Goal: Contribute content: Add original content to the website for others to see

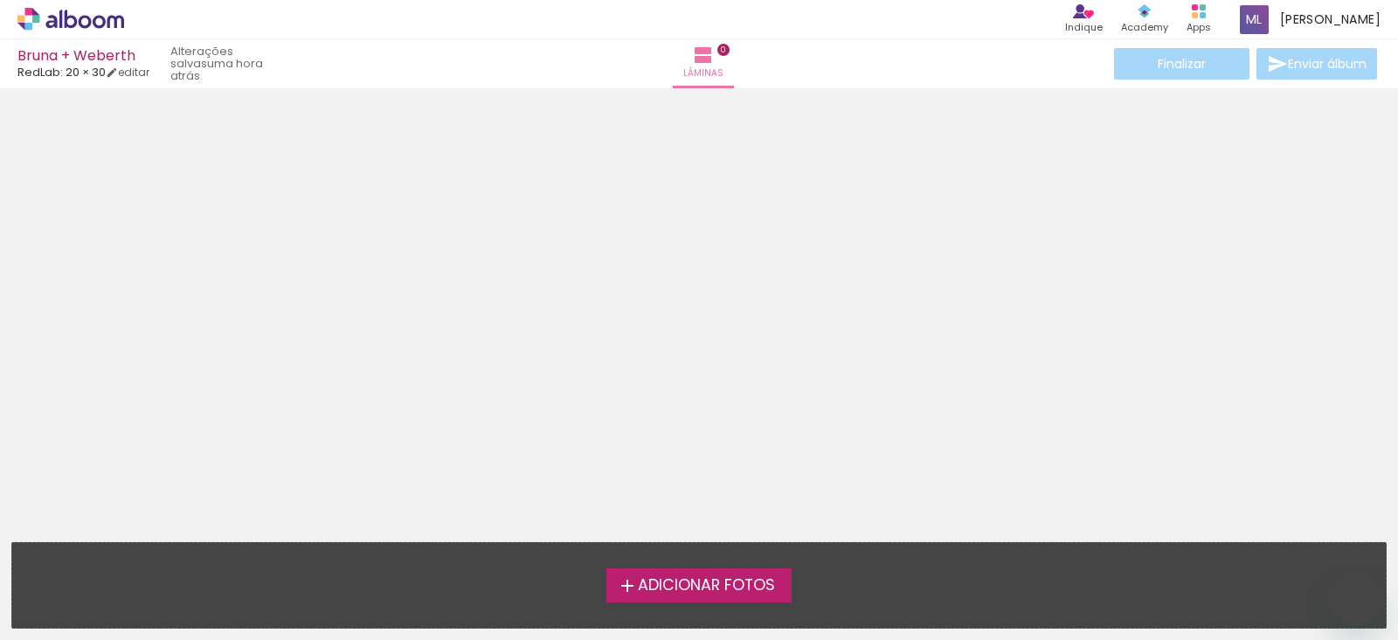
click at [680, 582] on span "Adicionar Fotos" at bounding box center [706, 586] width 137 height 16
click at [0, 0] on input "file" at bounding box center [0, 0] width 0 height 0
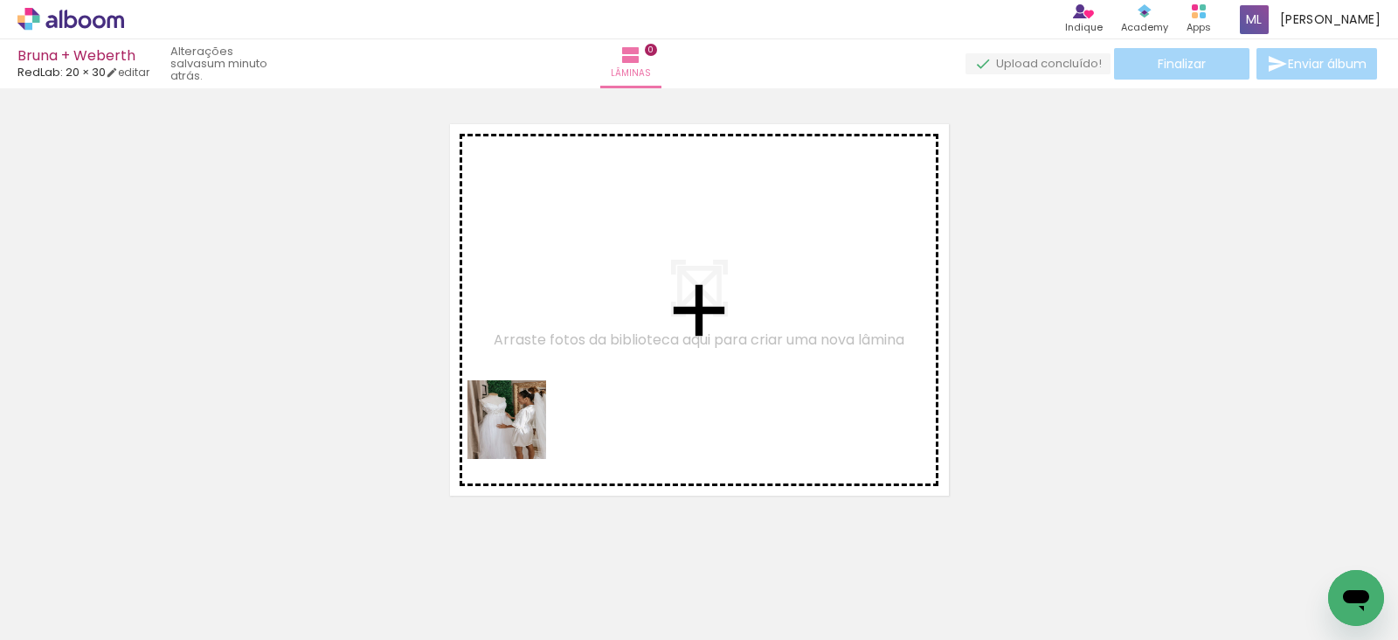
drag, startPoint x: 187, startPoint y: 595, endPoint x: 592, endPoint y: 391, distance: 452.9
click at [592, 391] on quentale-workspace at bounding box center [699, 320] width 1398 height 640
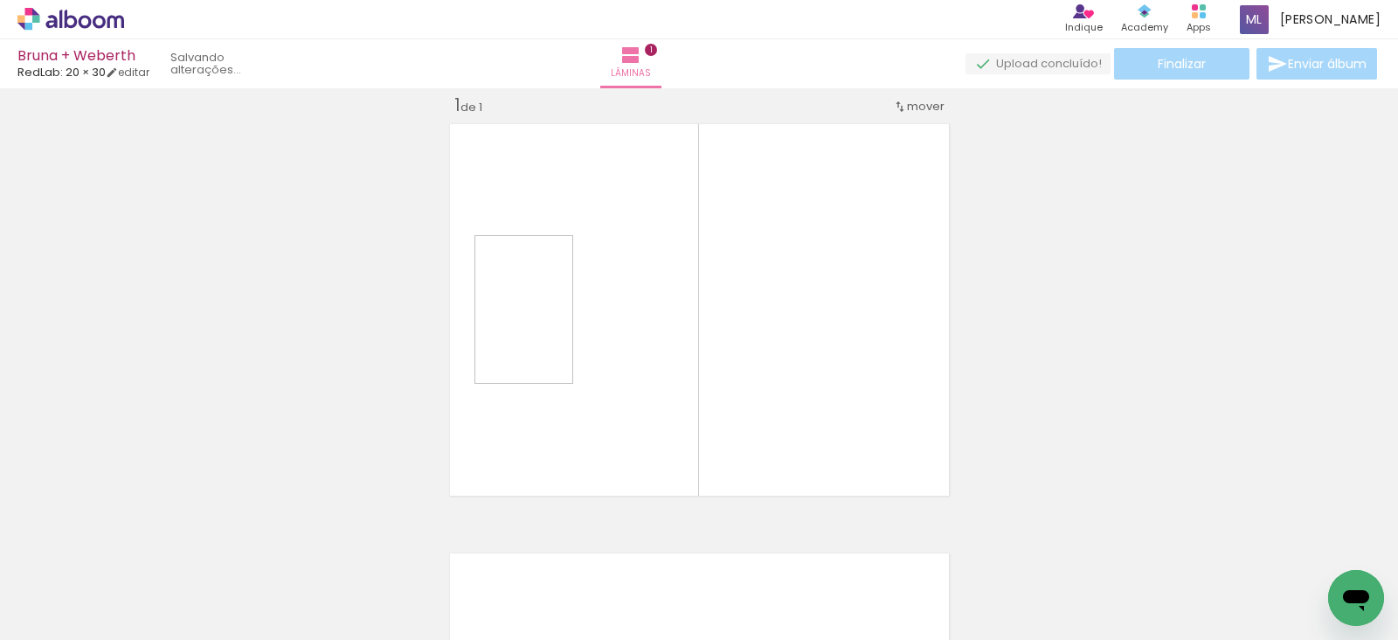
scroll to position [22, 0]
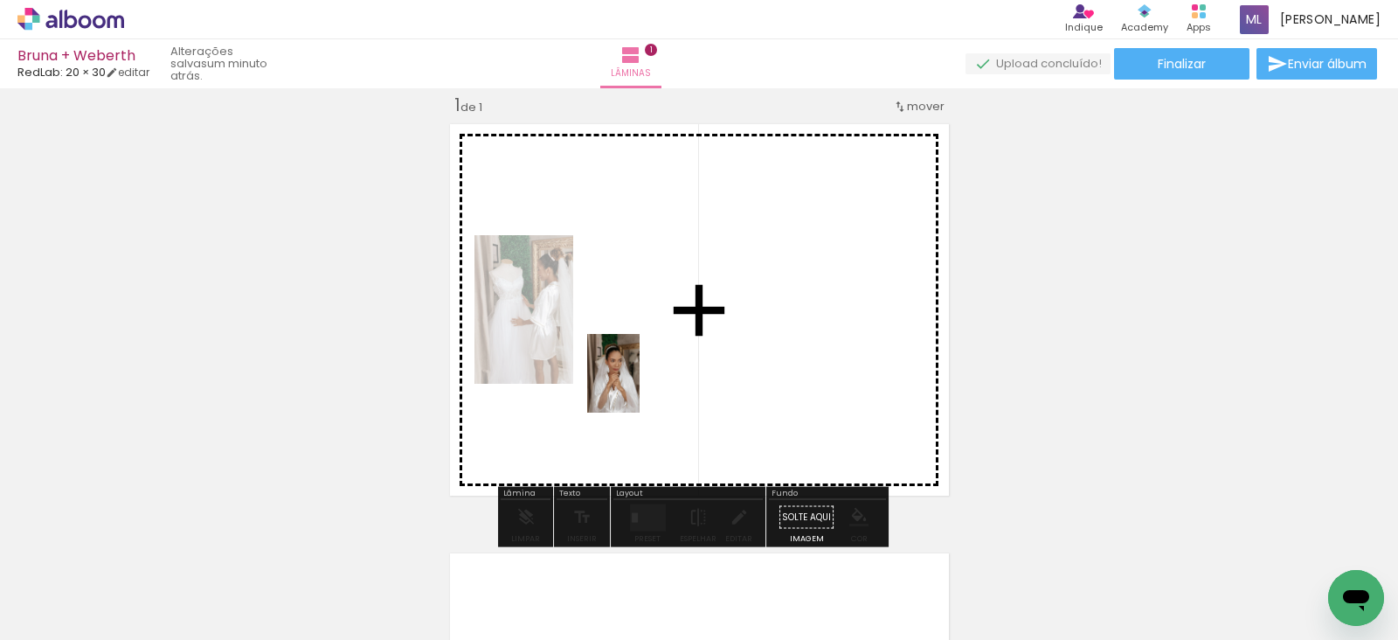
drag, startPoint x: 274, startPoint y: 574, endPoint x: 640, endPoint y: 386, distance: 410.8
click at [640, 386] on quentale-workspace at bounding box center [699, 320] width 1398 height 640
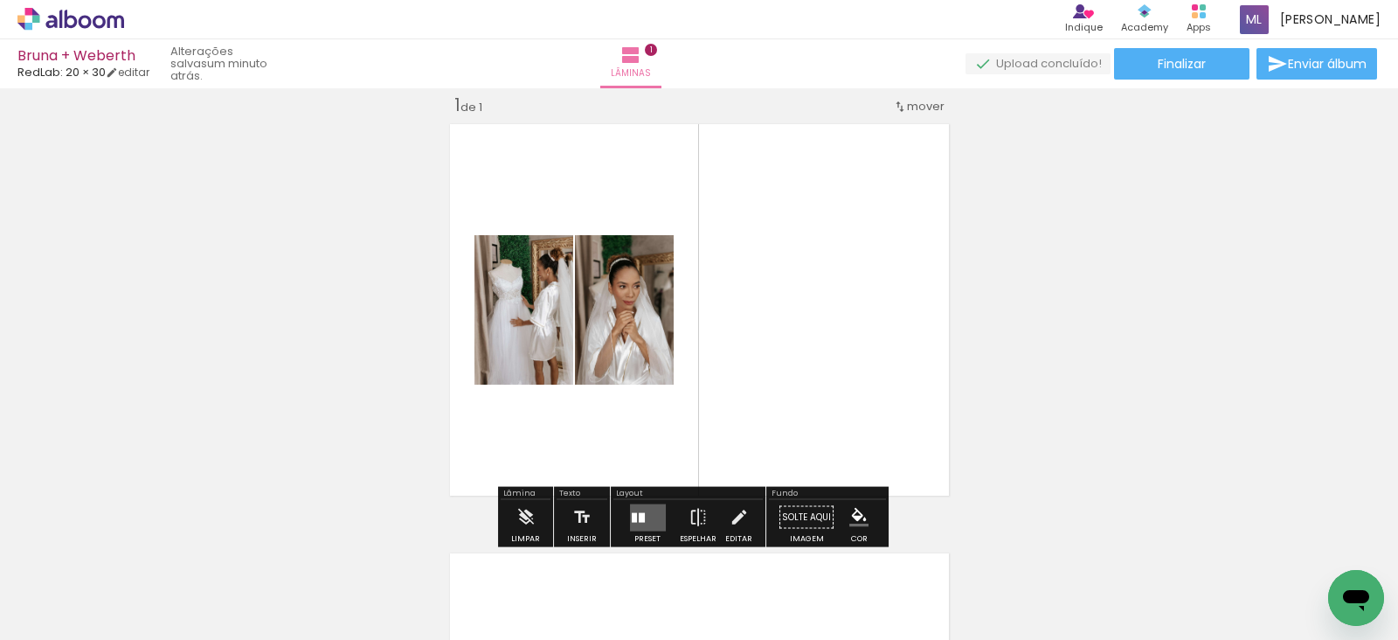
drag, startPoint x: 367, startPoint y: 589, endPoint x: 671, endPoint y: 370, distance: 374.9
click at [671, 370] on quentale-workspace at bounding box center [699, 320] width 1398 height 640
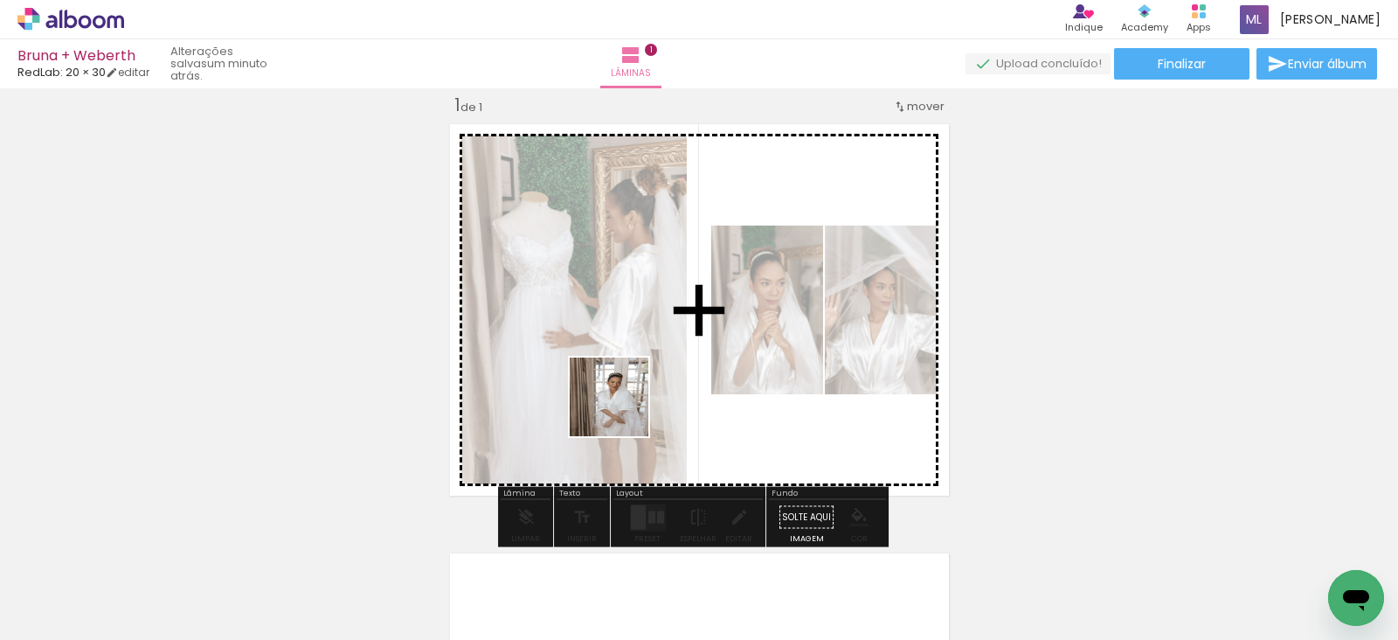
drag, startPoint x: 475, startPoint y: 599, endPoint x: 627, endPoint y: 404, distance: 247.3
click at [627, 404] on quentale-workspace at bounding box center [699, 320] width 1398 height 640
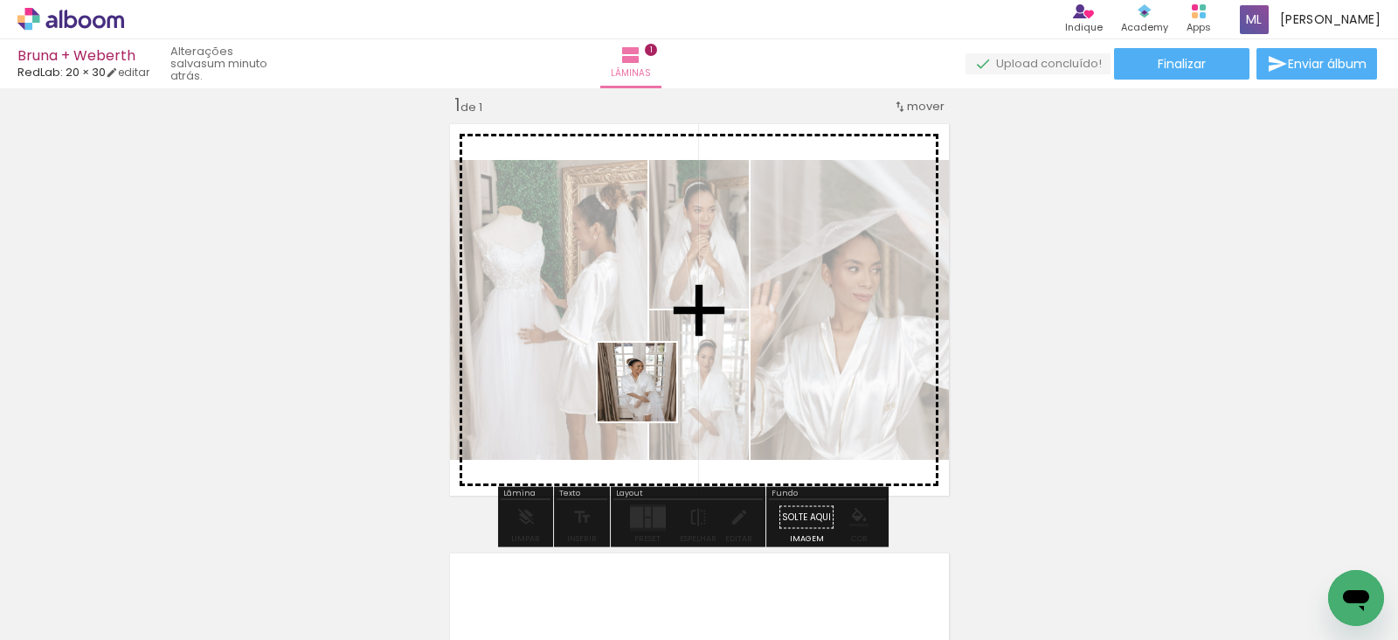
drag, startPoint x: 574, startPoint y: 582, endPoint x: 662, endPoint y: 376, distance: 224.3
click at [662, 376] on quentale-workspace at bounding box center [699, 320] width 1398 height 640
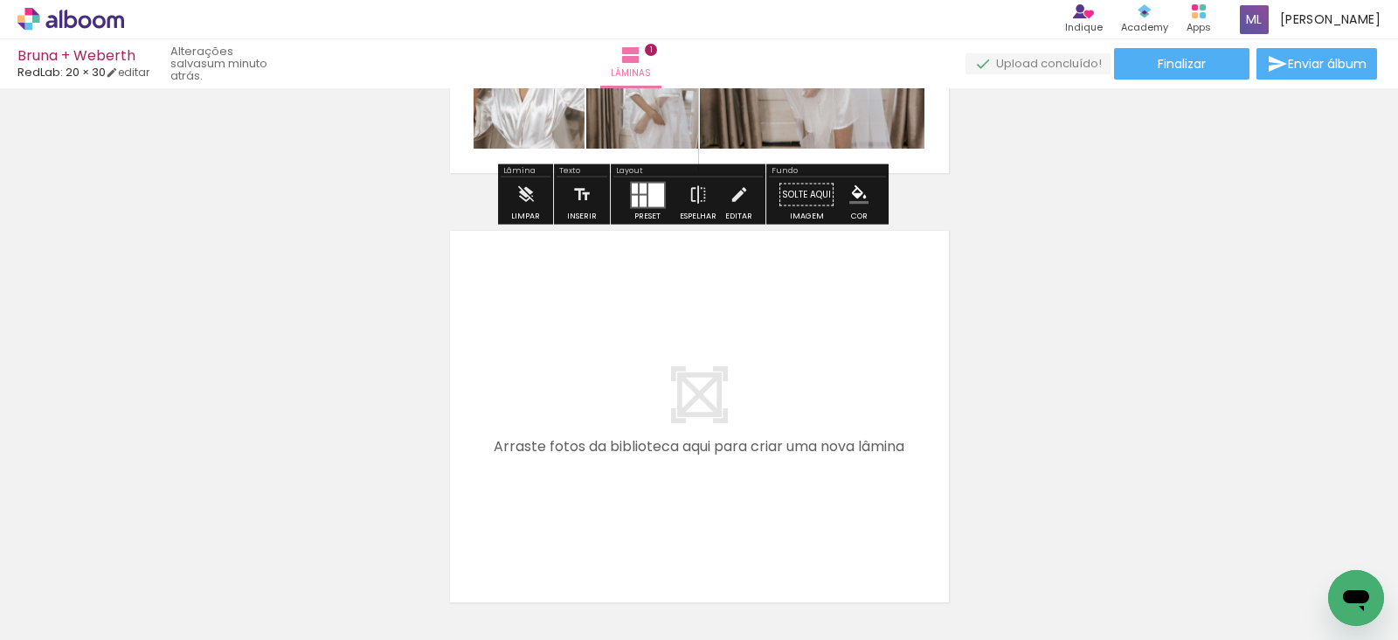
scroll to position [478, 0]
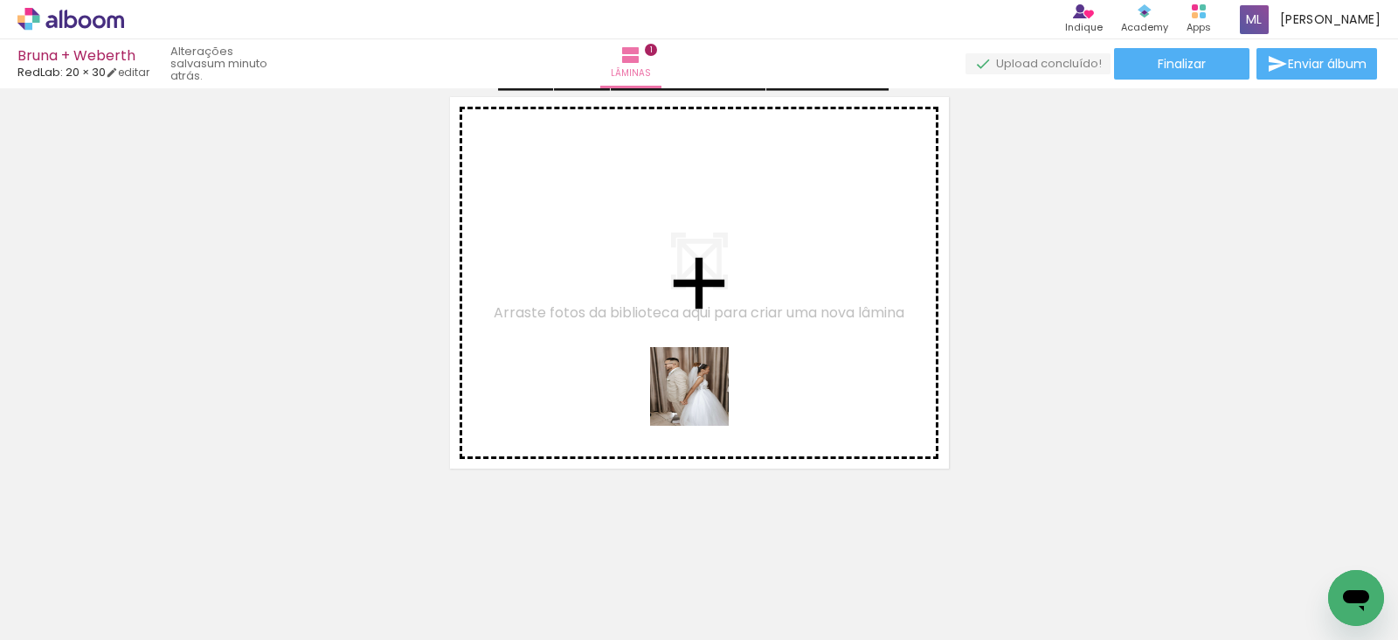
drag, startPoint x: 685, startPoint y: 561, endPoint x: 708, endPoint y: 346, distance: 216.2
click at [708, 346] on quentale-workspace at bounding box center [699, 320] width 1398 height 640
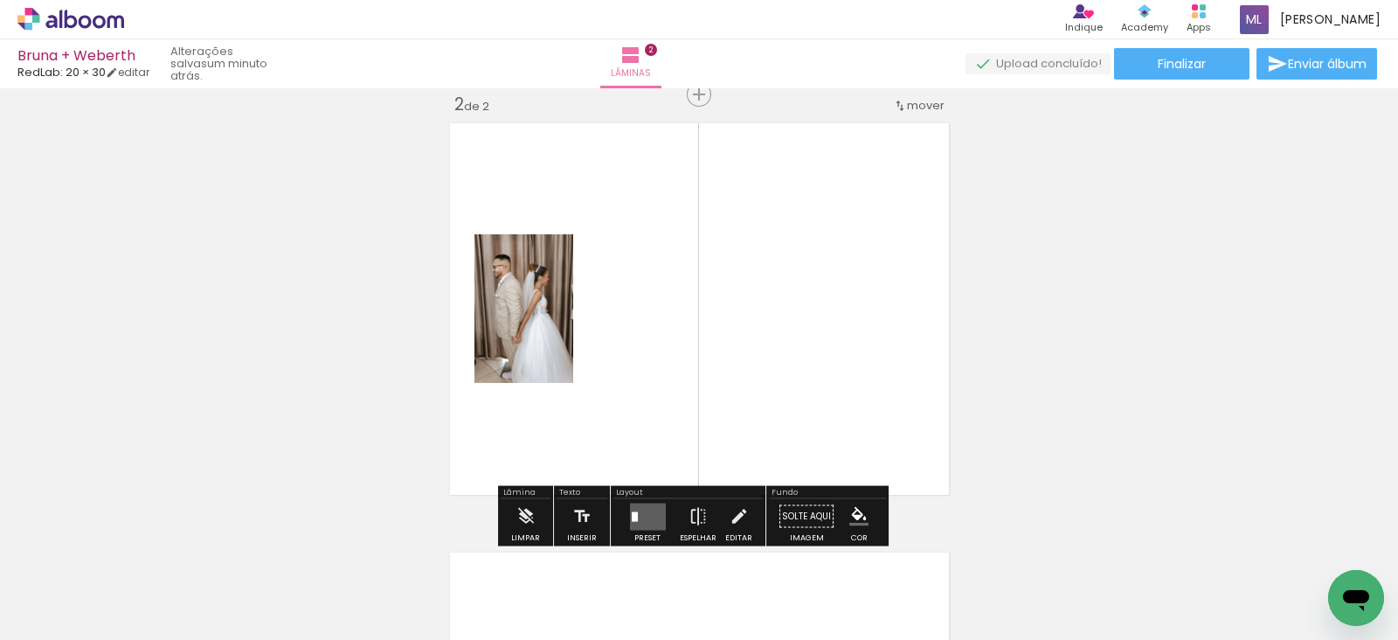
scroll to position [451, 0]
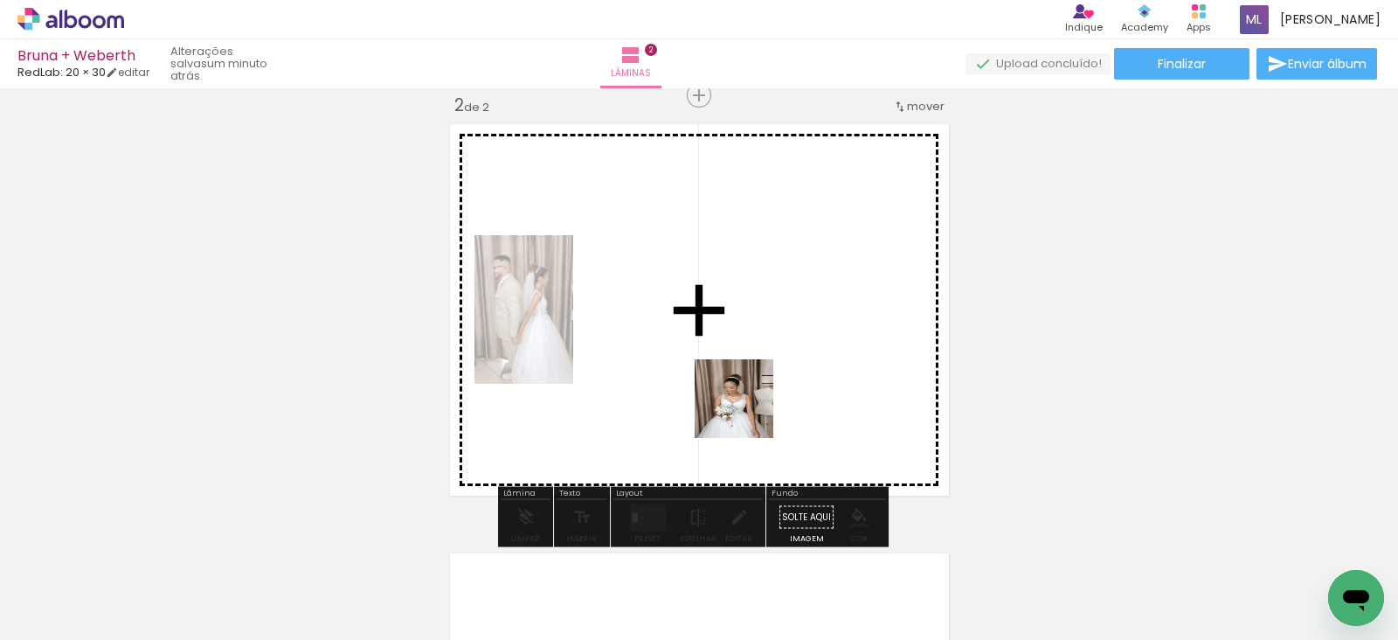
drag, startPoint x: 766, startPoint y: 579, endPoint x: 721, endPoint y: 338, distance: 245.4
click at [721, 338] on quentale-workspace at bounding box center [699, 320] width 1398 height 640
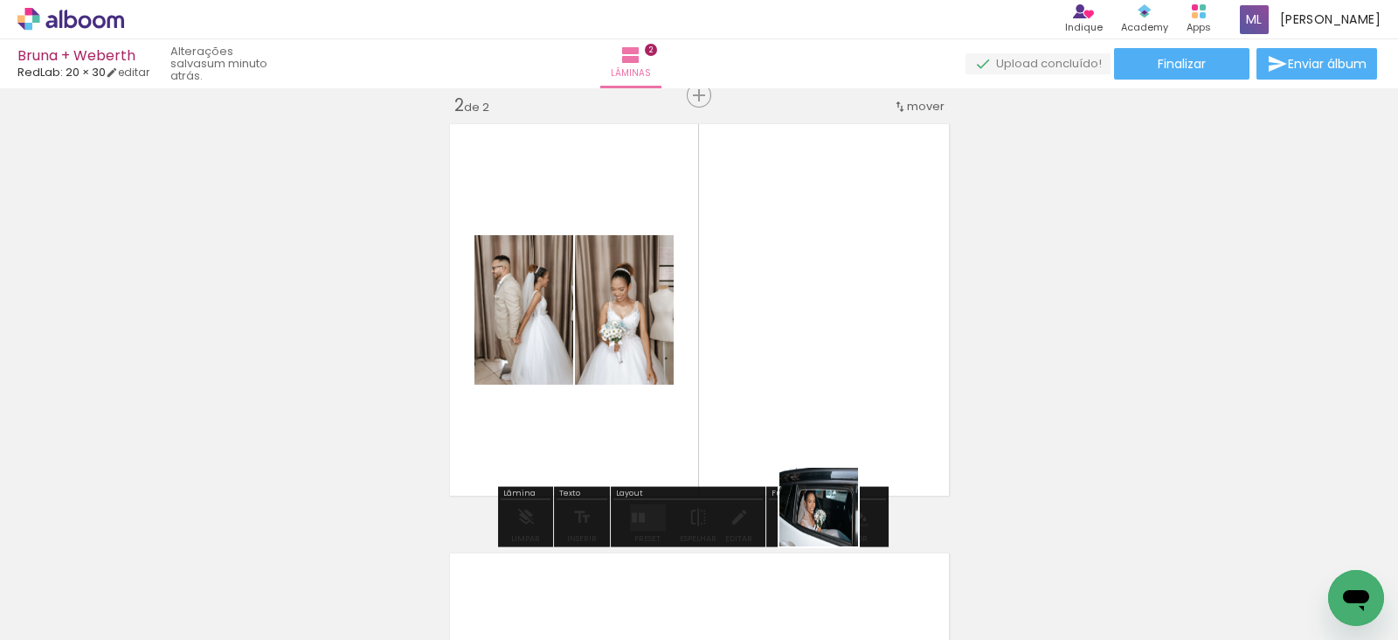
drag, startPoint x: 848, startPoint y: 586, endPoint x: 737, endPoint y: 350, distance: 261.5
click at [737, 350] on quentale-workspace at bounding box center [699, 320] width 1398 height 640
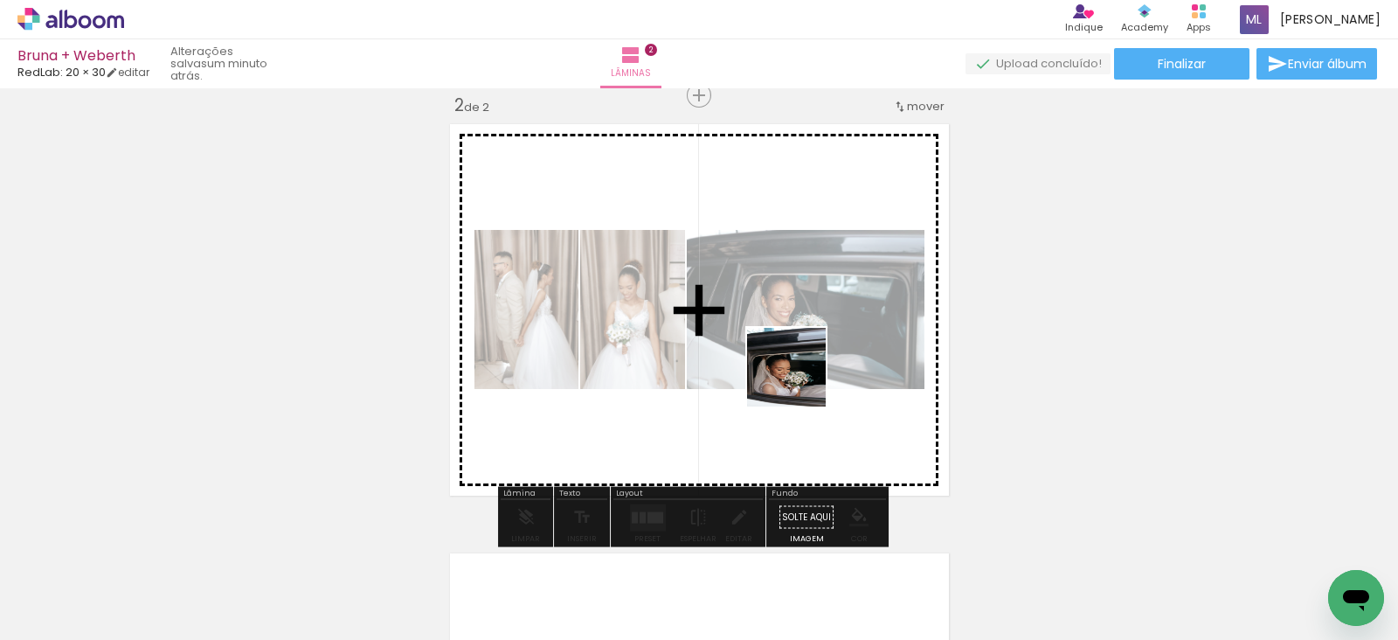
drag, startPoint x: 961, startPoint y: 590, endPoint x: 798, endPoint y: 375, distance: 270.0
click at [798, 375] on quentale-workspace at bounding box center [699, 320] width 1398 height 640
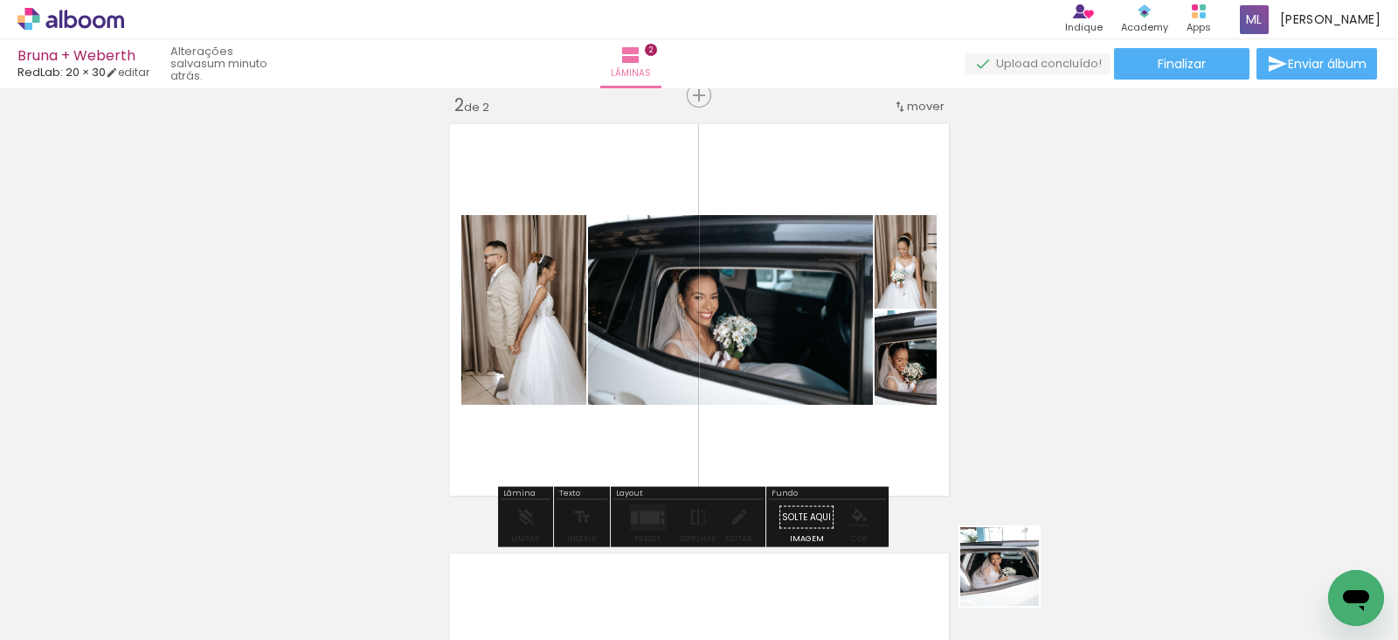
drag, startPoint x: 1073, startPoint y: 613, endPoint x: 744, endPoint y: 308, distance: 449.5
click at [744, 308] on quentale-workspace at bounding box center [699, 320] width 1398 height 640
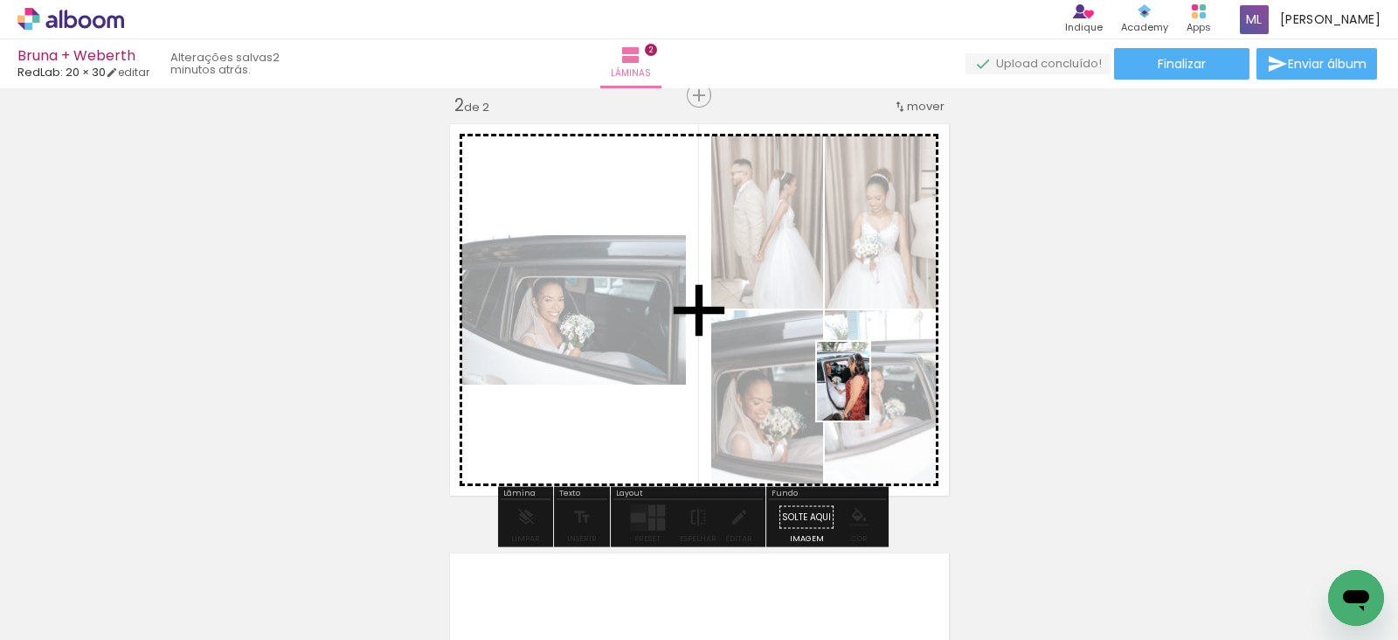
drag, startPoint x: 1162, startPoint y: 599, endPoint x: 857, endPoint y: 391, distance: 369.1
click at [857, 391] on quentale-workspace at bounding box center [699, 320] width 1398 height 640
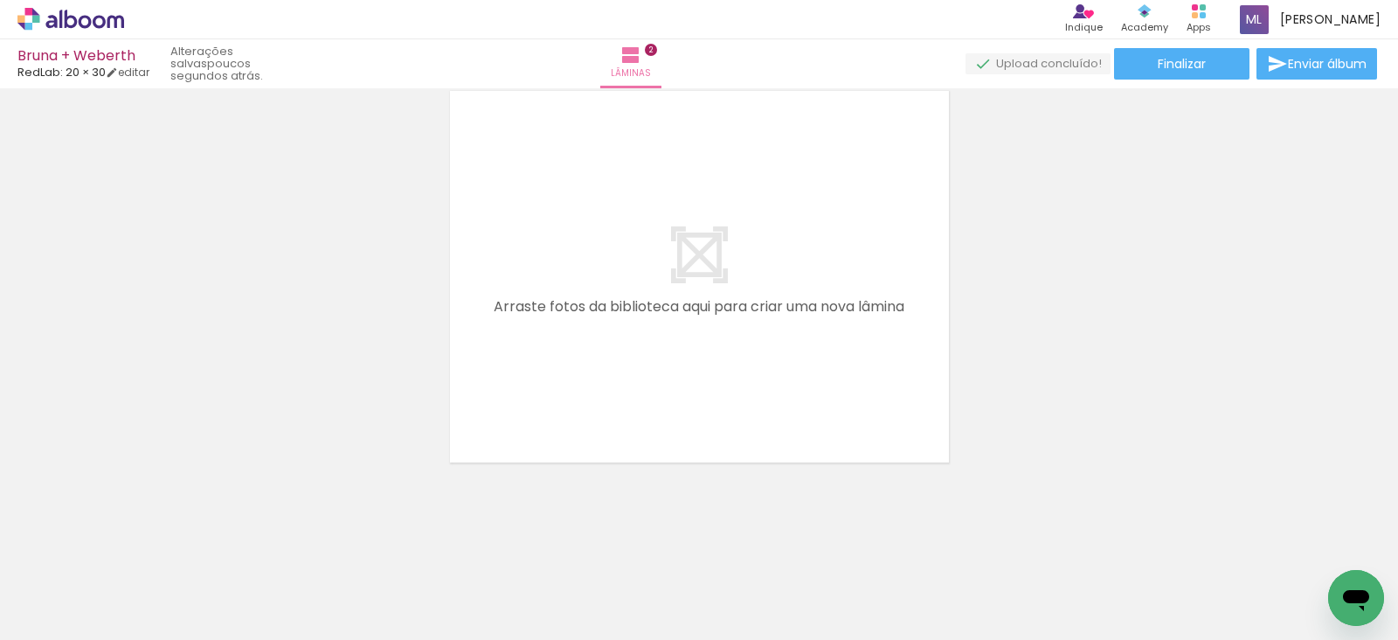
scroll to position [0, 1005]
drag, startPoint x: 257, startPoint y: 592, endPoint x: 271, endPoint y: 565, distance: 30.5
click at [271, 565] on div at bounding box center [247, 580] width 58 height 87
drag, startPoint x: 342, startPoint y: 598, endPoint x: 511, endPoint y: 434, distance: 235.5
click at [618, 340] on quentale-workspace at bounding box center [699, 320] width 1398 height 640
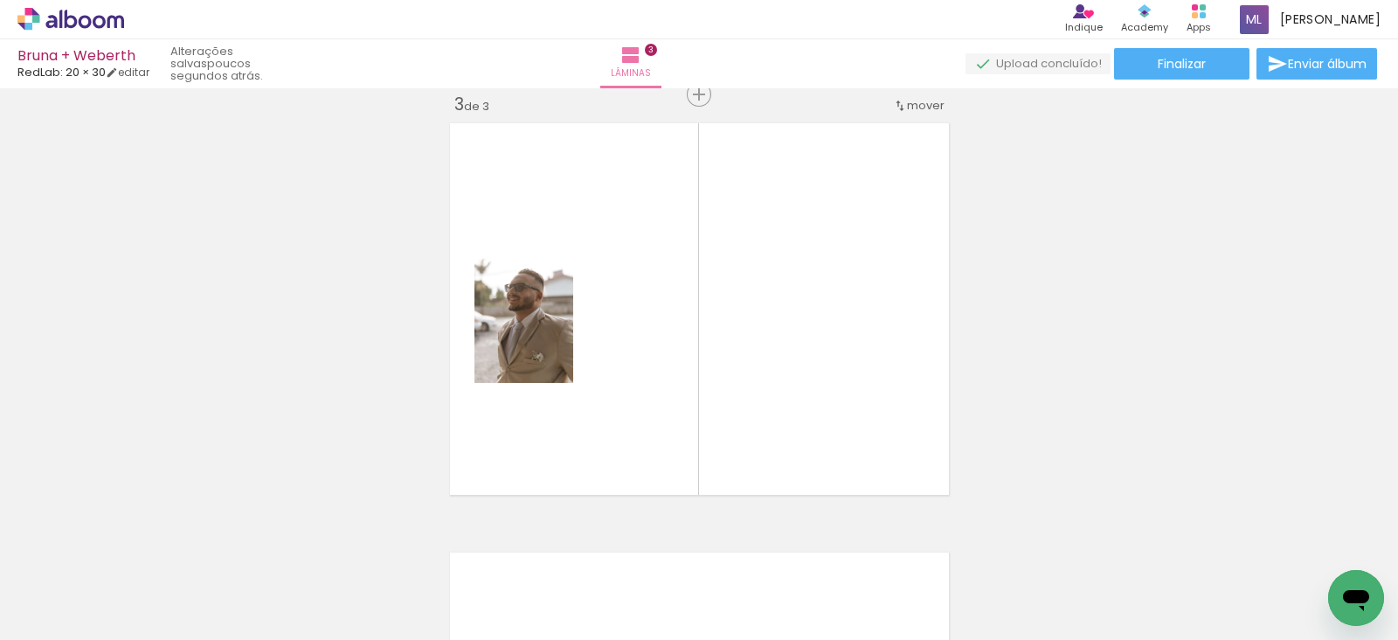
scroll to position [880, 0]
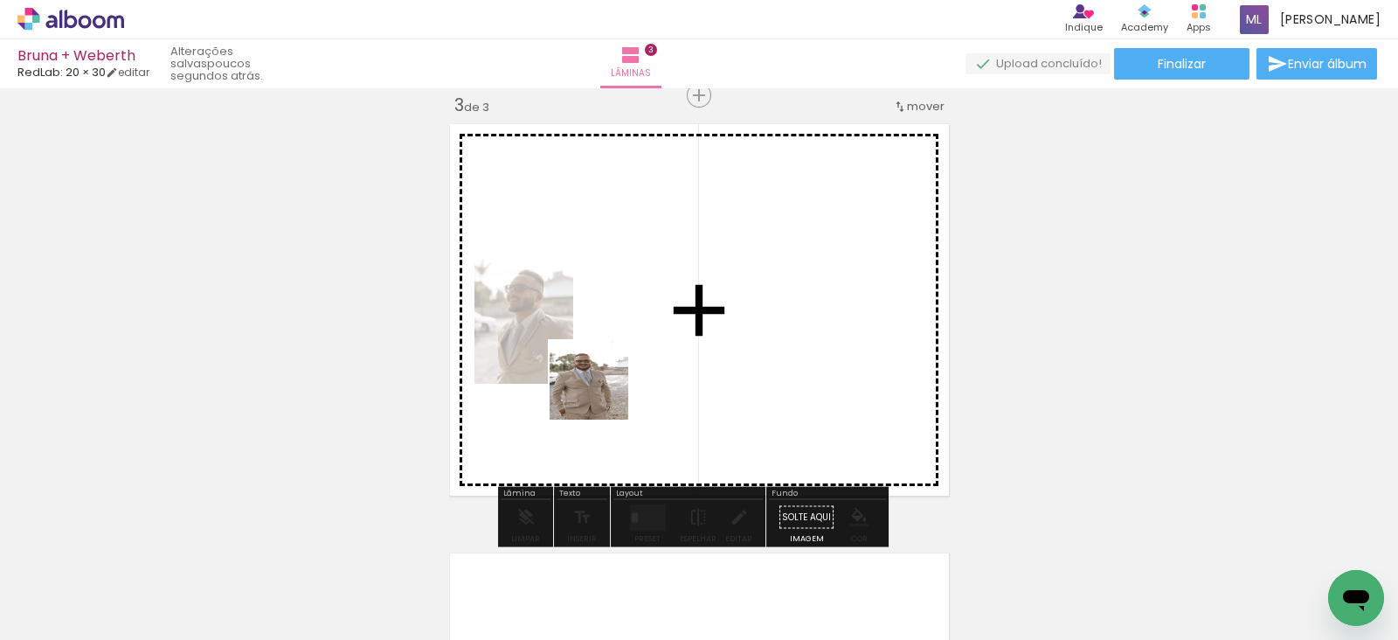
drag, startPoint x: 445, startPoint y: 585, endPoint x: 616, endPoint y: 369, distance: 276.2
click at [616, 369] on quentale-workspace at bounding box center [699, 320] width 1398 height 640
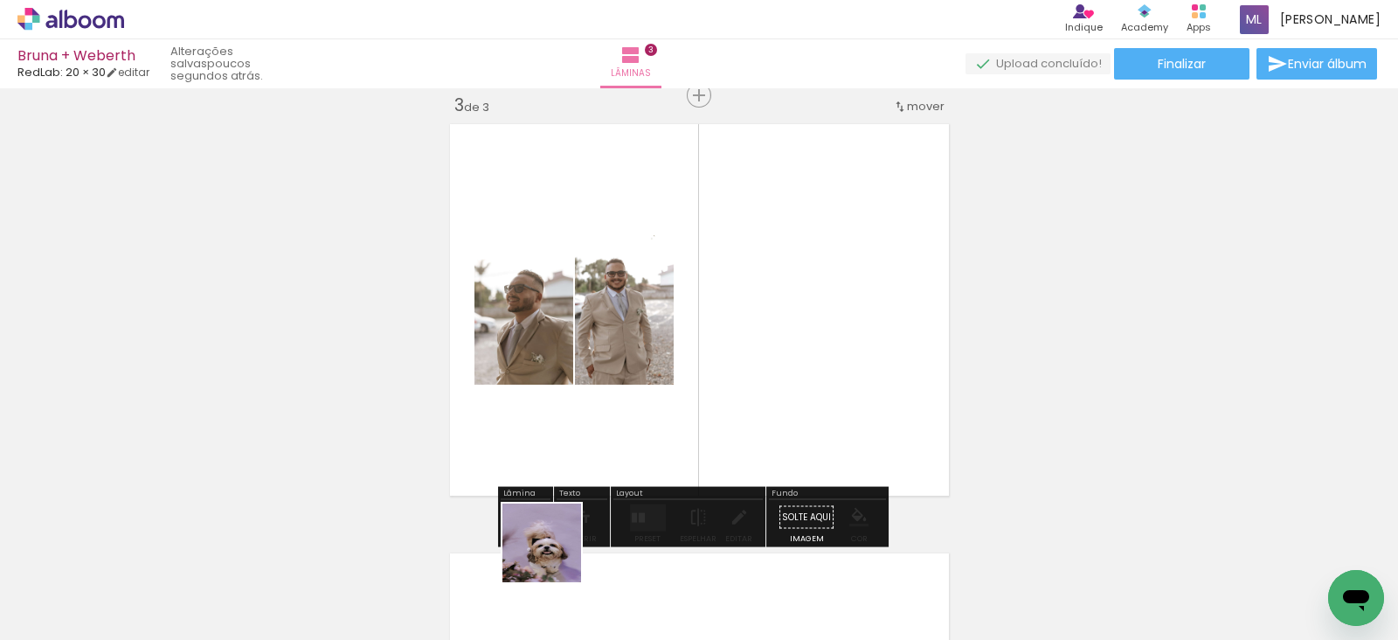
drag, startPoint x: 541, startPoint y: 587, endPoint x: 637, endPoint y: 354, distance: 252.3
click at [637, 354] on quentale-workspace at bounding box center [699, 320] width 1398 height 640
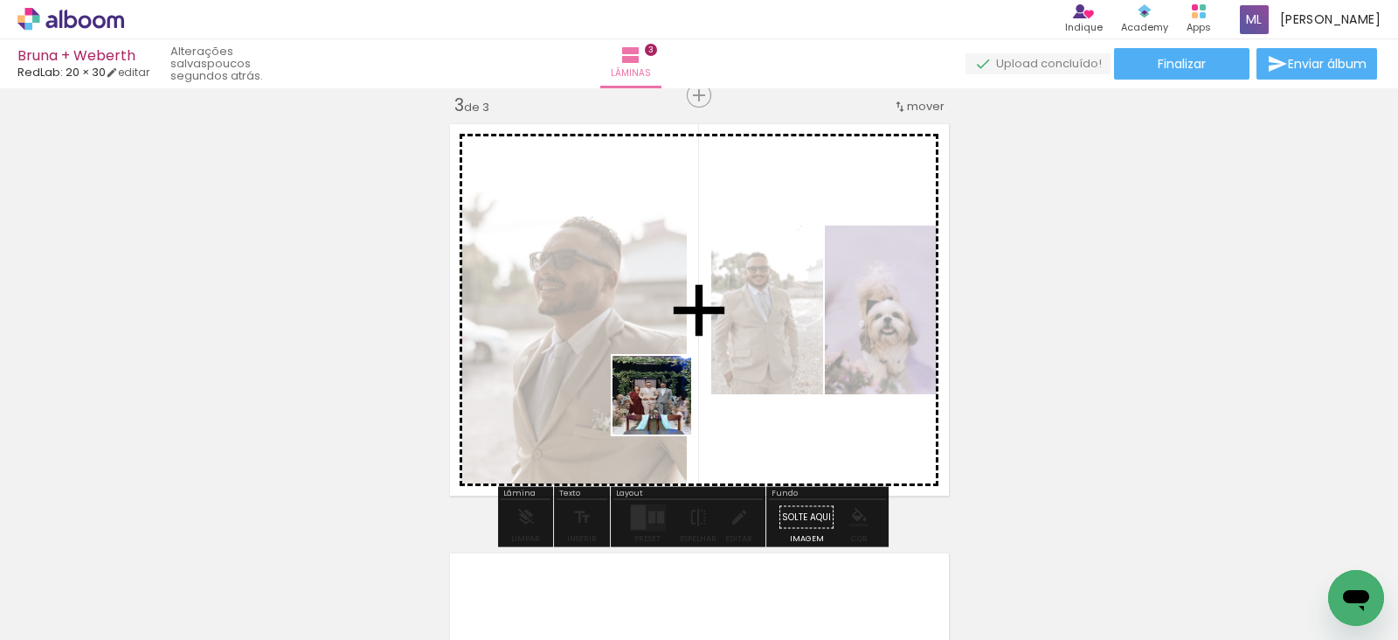
drag, startPoint x: 660, startPoint y: 599, endPoint x: 665, endPoint y: 397, distance: 202.8
click at [665, 397] on quentale-workspace at bounding box center [699, 320] width 1398 height 640
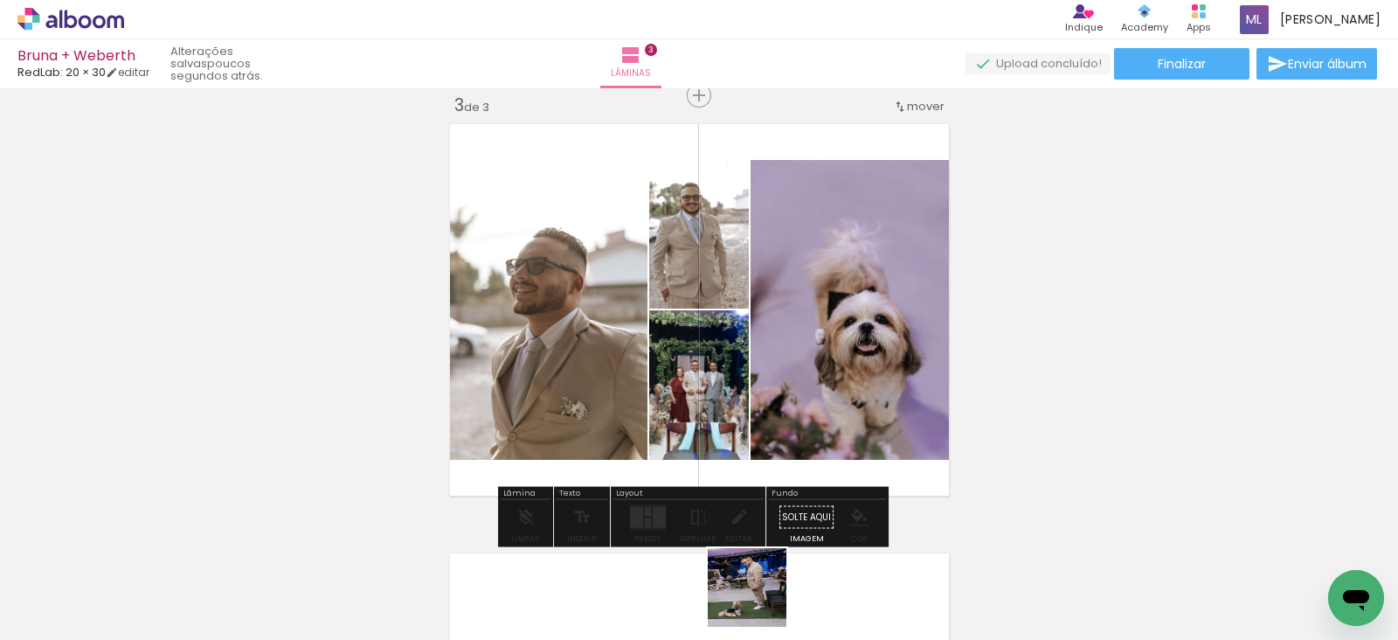
drag, startPoint x: 773, startPoint y: 609, endPoint x: 754, endPoint y: 593, distance: 24.8
click at [754, 593] on quentale-thumb at bounding box center [736, 580] width 98 height 100
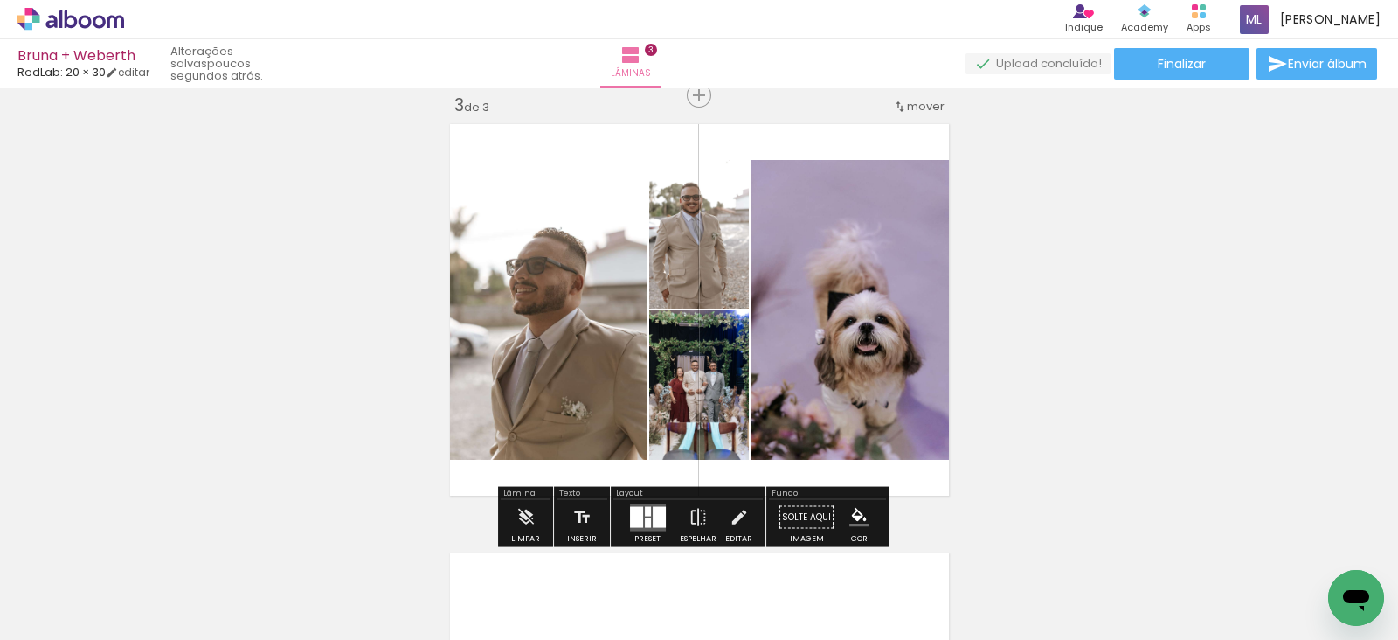
drag, startPoint x: 754, startPoint y: 593, endPoint x: 766, endPoint y: 447, distance: 146.4
click at [766, 447] on quentale-workspace at bounding box center [699, 320] width 1398 height 640
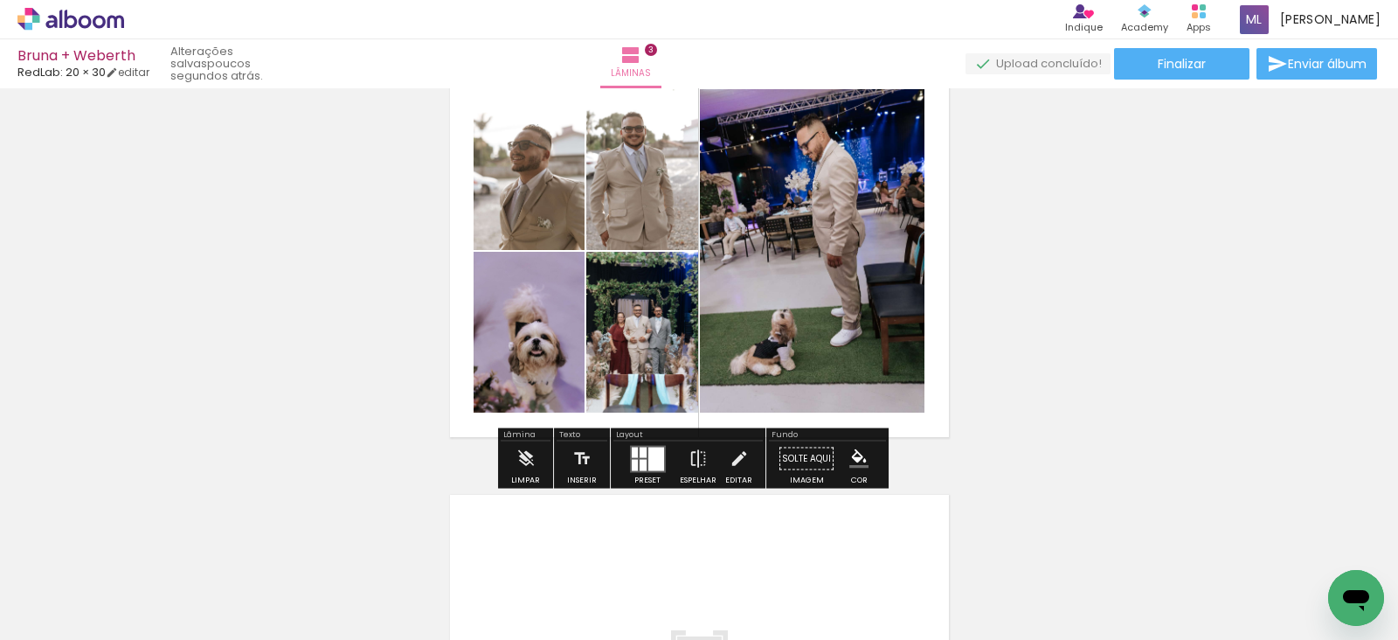
scroll to position [958, 0]
